Goal: Task Accomplishment & Management: Use online tool/utility

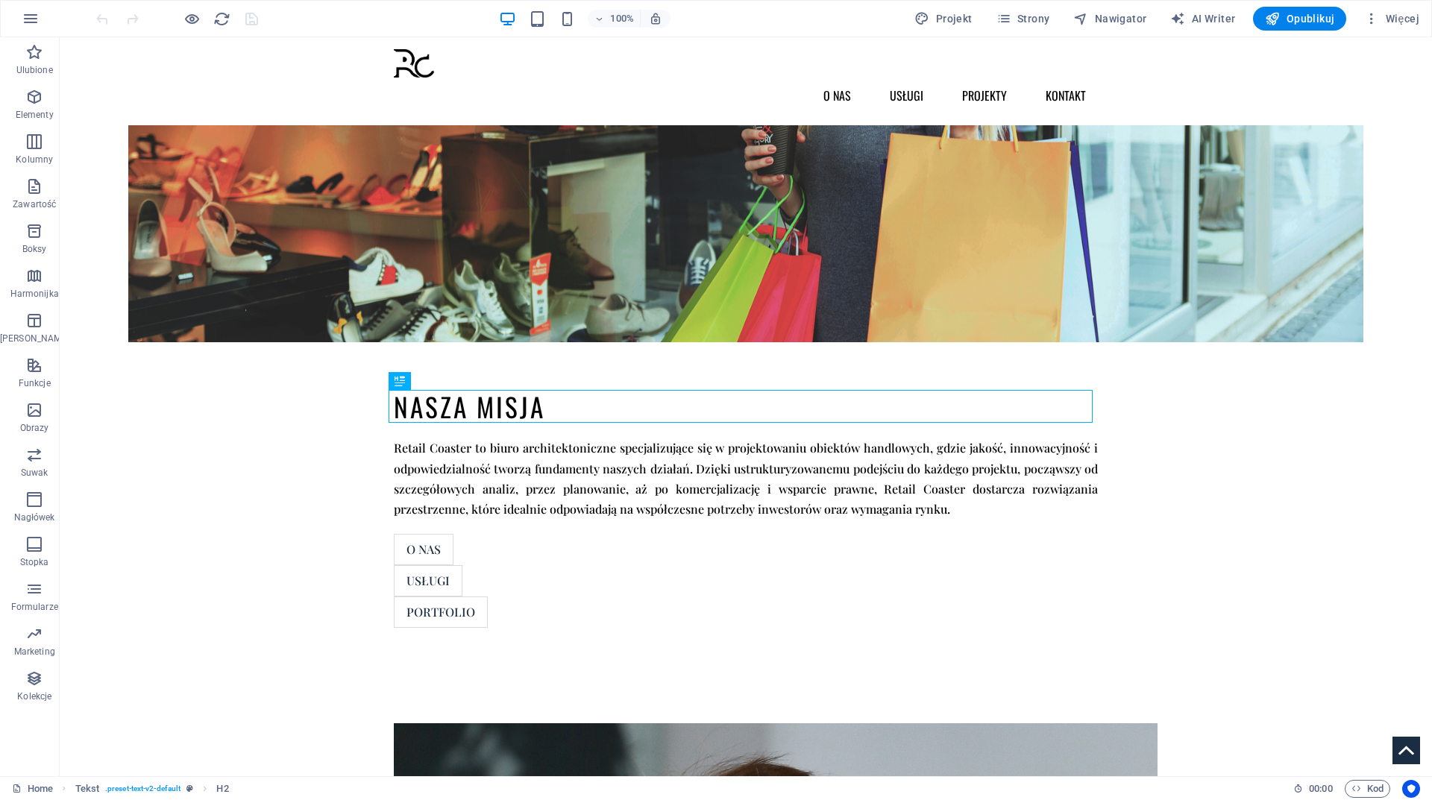
scroll to position [456, 0]
click at [1042, 15] on span "Strony" at bounding box center [1023, 18] width 54 height 15
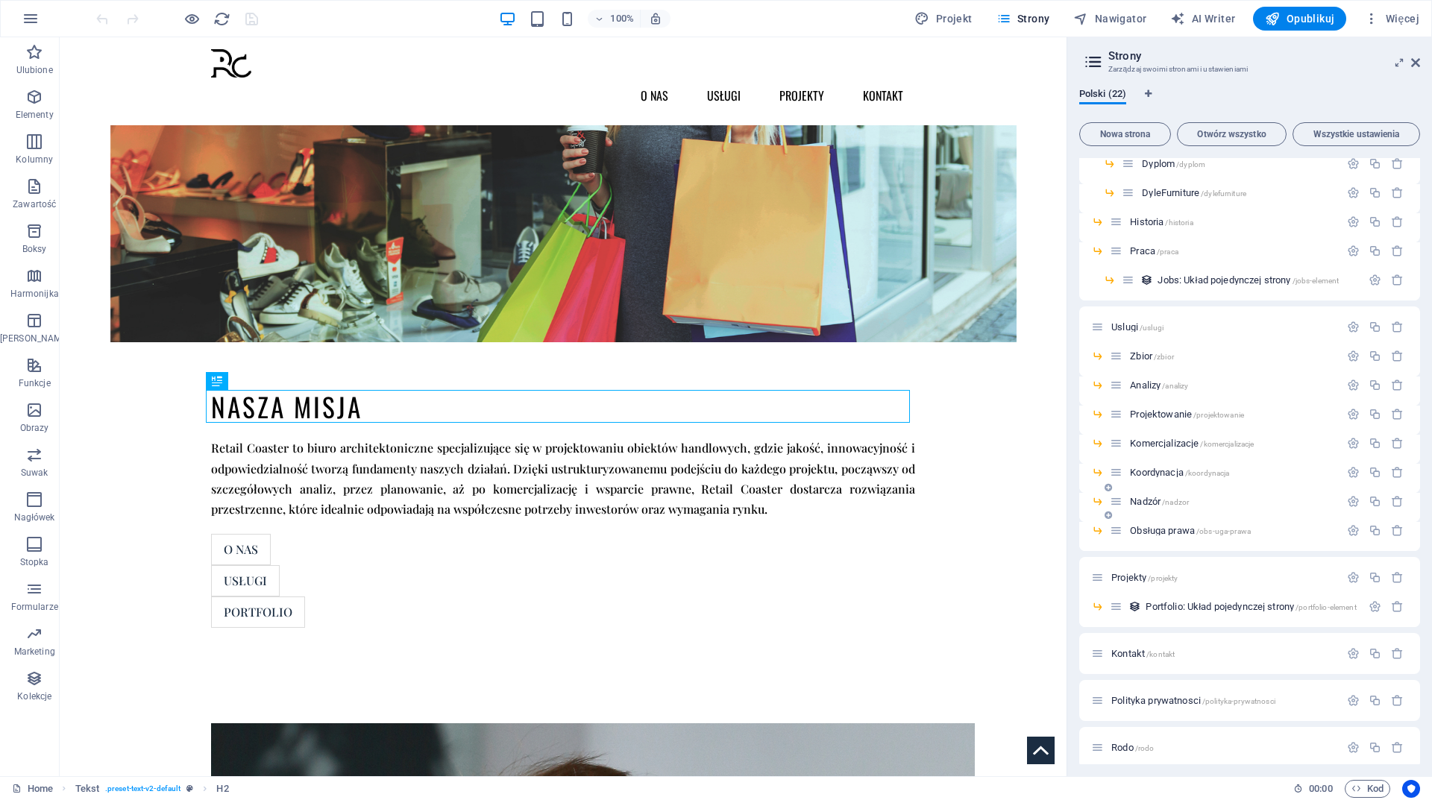
scroll to position [159, 0]
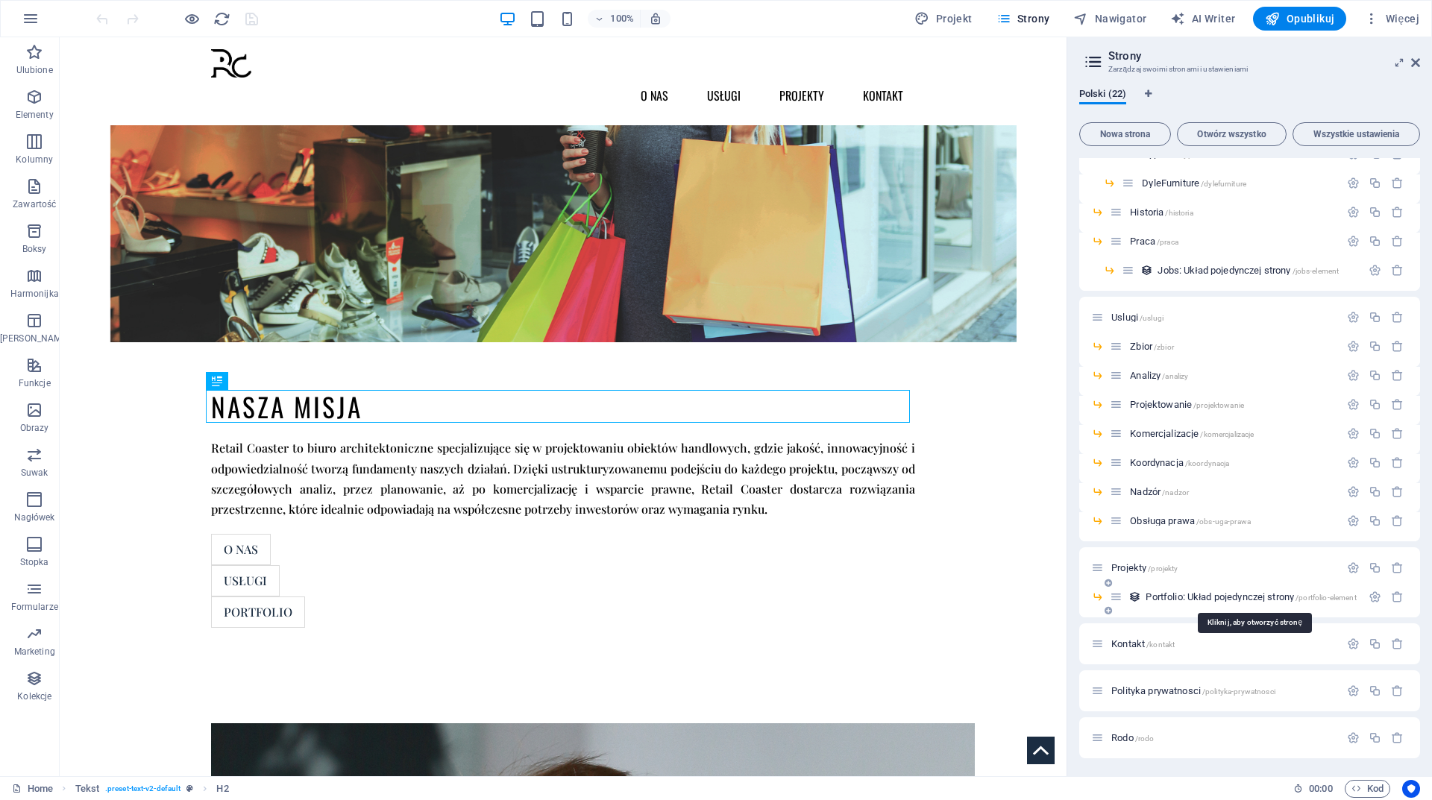
click at [1171, 597] on span "Portfolio: Układ pojedynczej strony /portfolio-element" at bounding box center [1250, 596] width 210 height 11
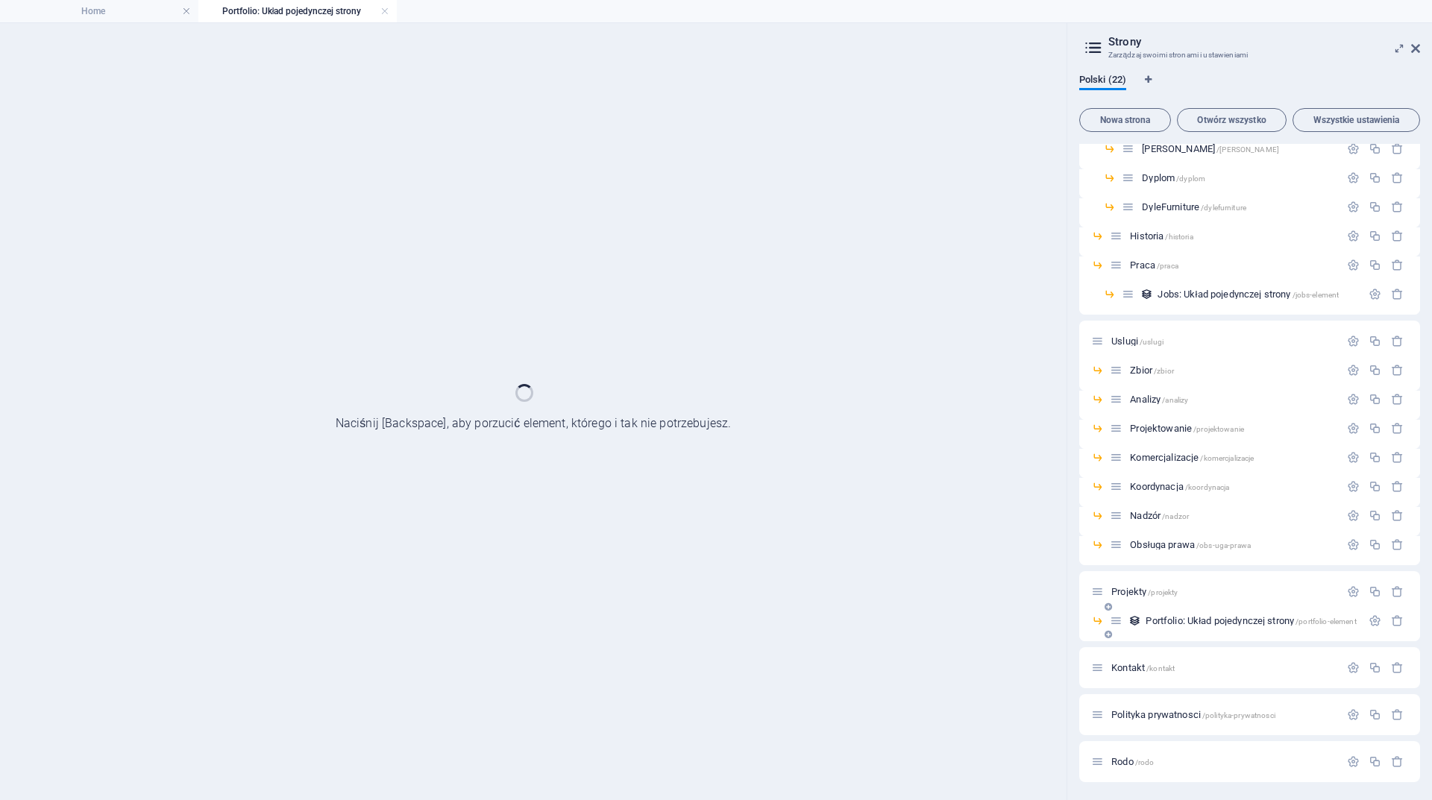
scroll to position [0, 0]
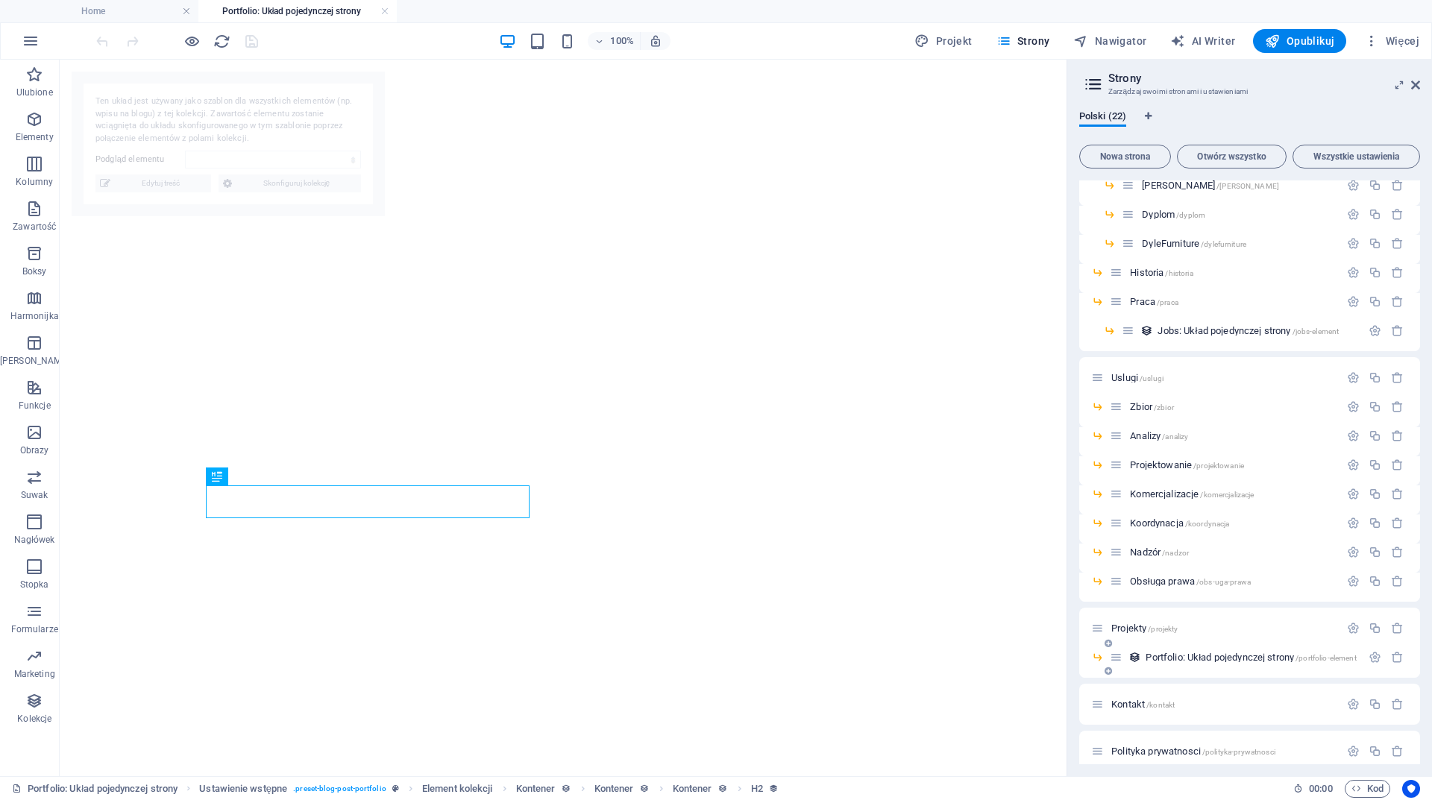
select select "68405e47a661562ef000f7c3"
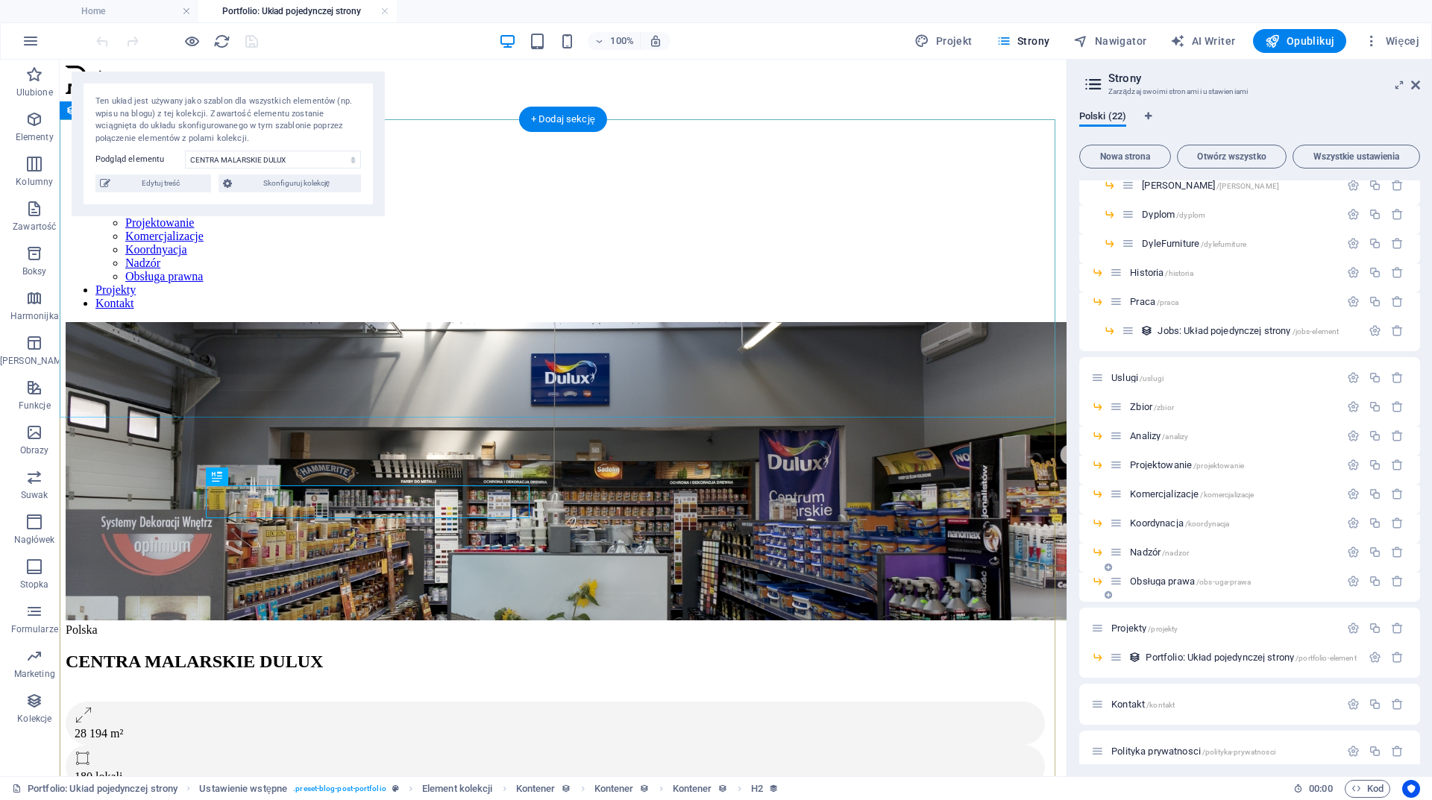
click at [545, 322] on figure at bounding box center [563, 472] width 995 height 301
select select "vw"
select select "px"
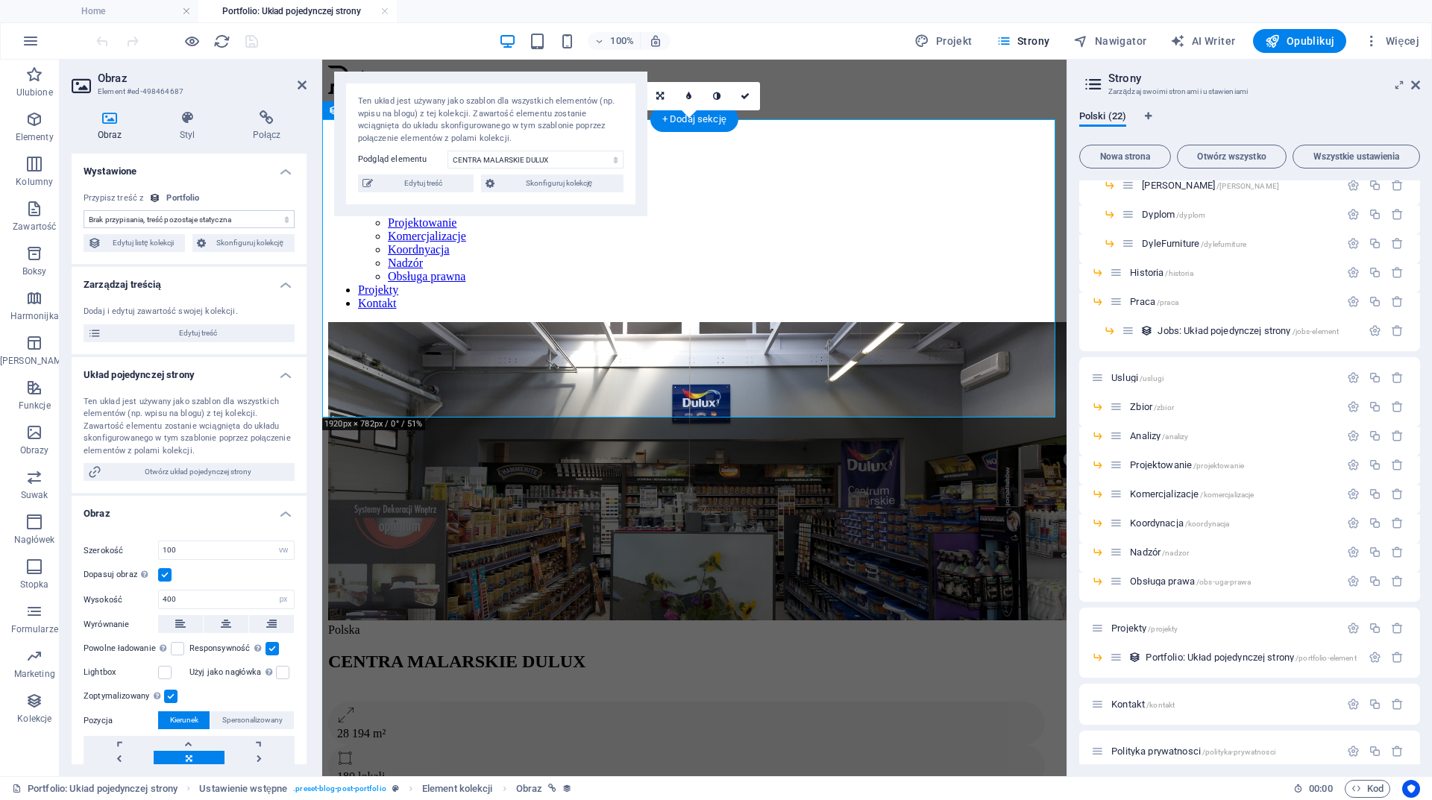
select select "image"
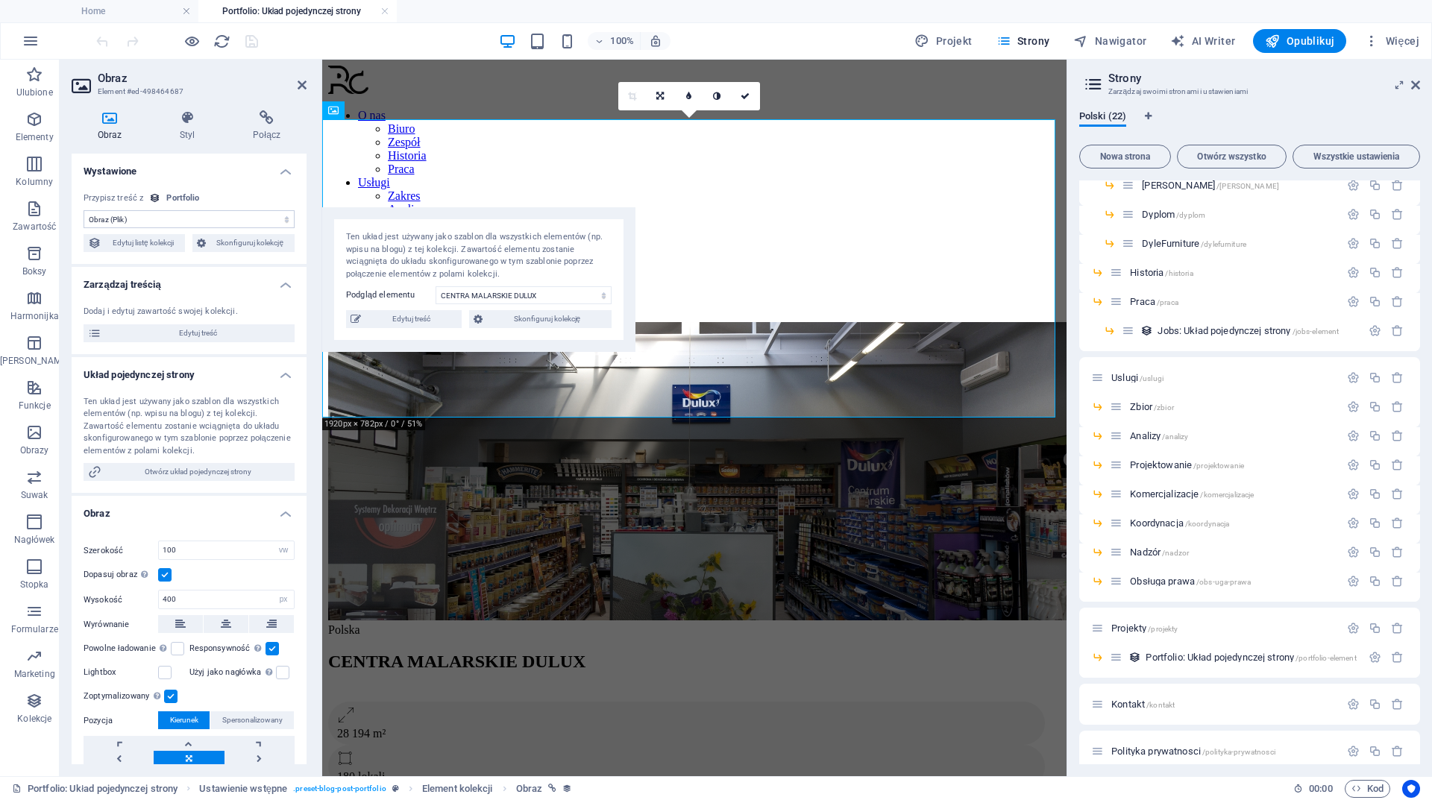
drag, startPoint x: 475, startPoint y: 78, endPoint x: 453, endPoint y: 179, distance: 103.7
click at [453, 207] on div "Ten układ jest używany jako szablon dla wszystkich elementów (np. wpisu na blog…" at bounding box center [478, 279] width 313 height 145
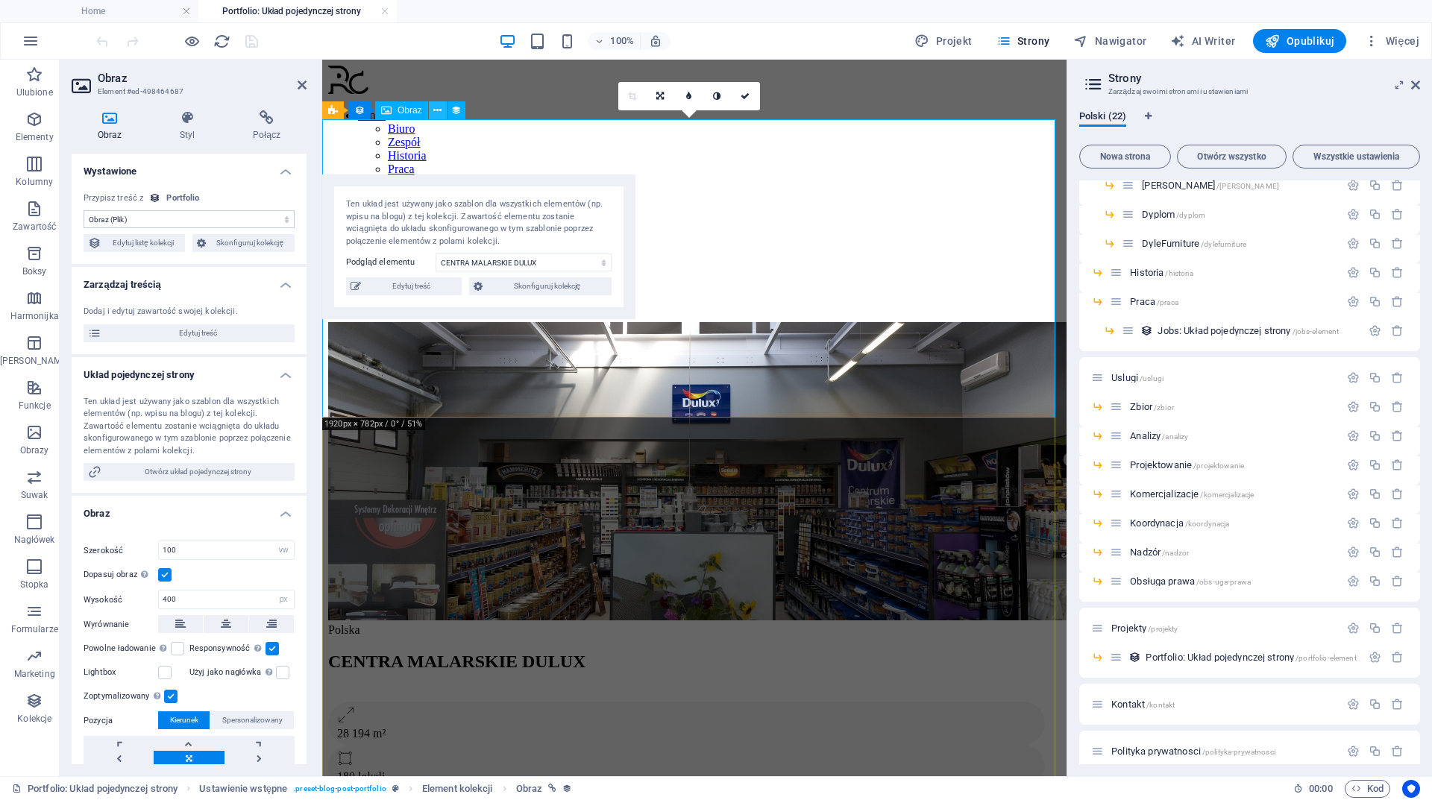
click at [432, 110] on button at bounding box center [438, 110] width 18 height 18
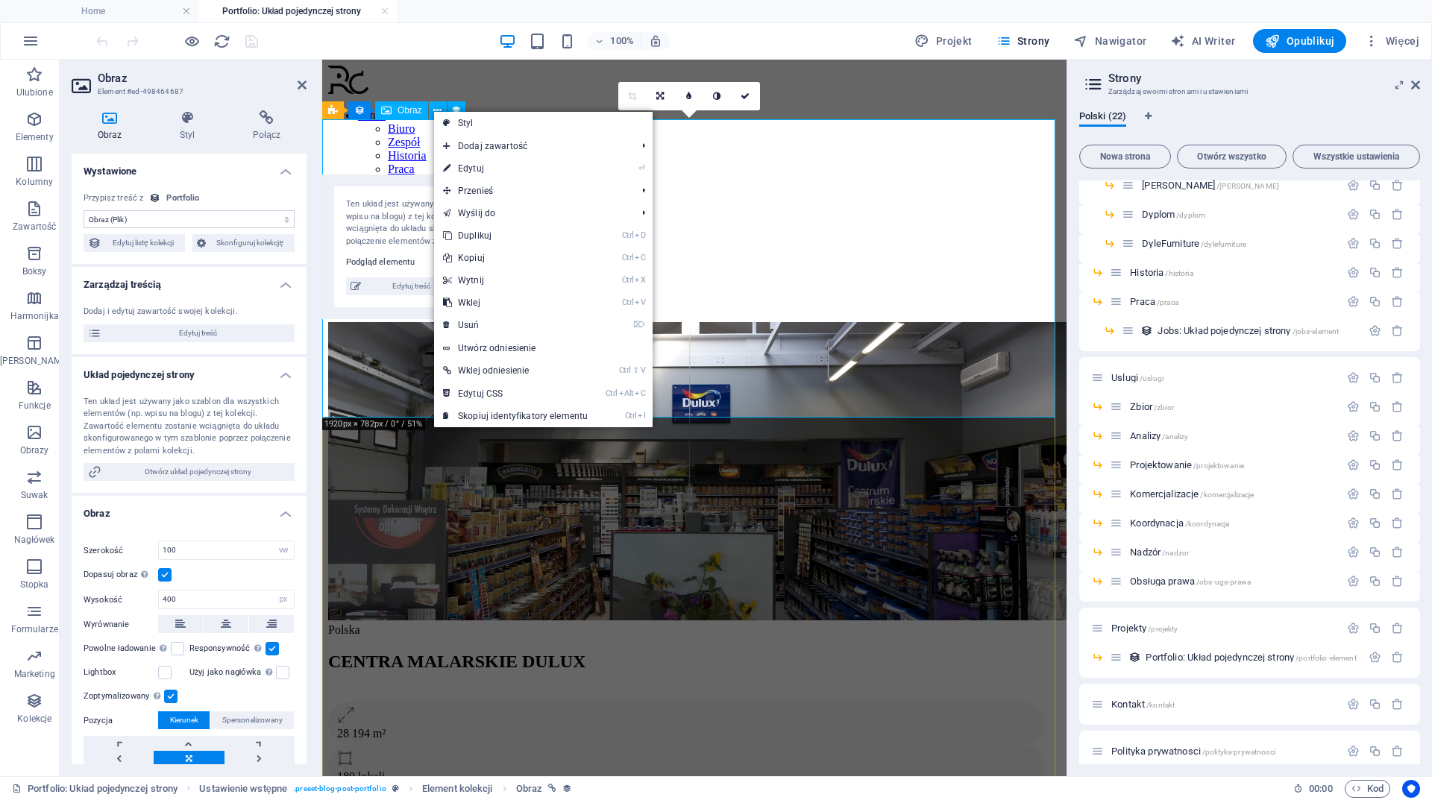
click at [404, 107] on span "Obraz" at bounding box center [409, 110] width 25 height 9
